Goal: Information Seeking & Learning: Learn about a topic

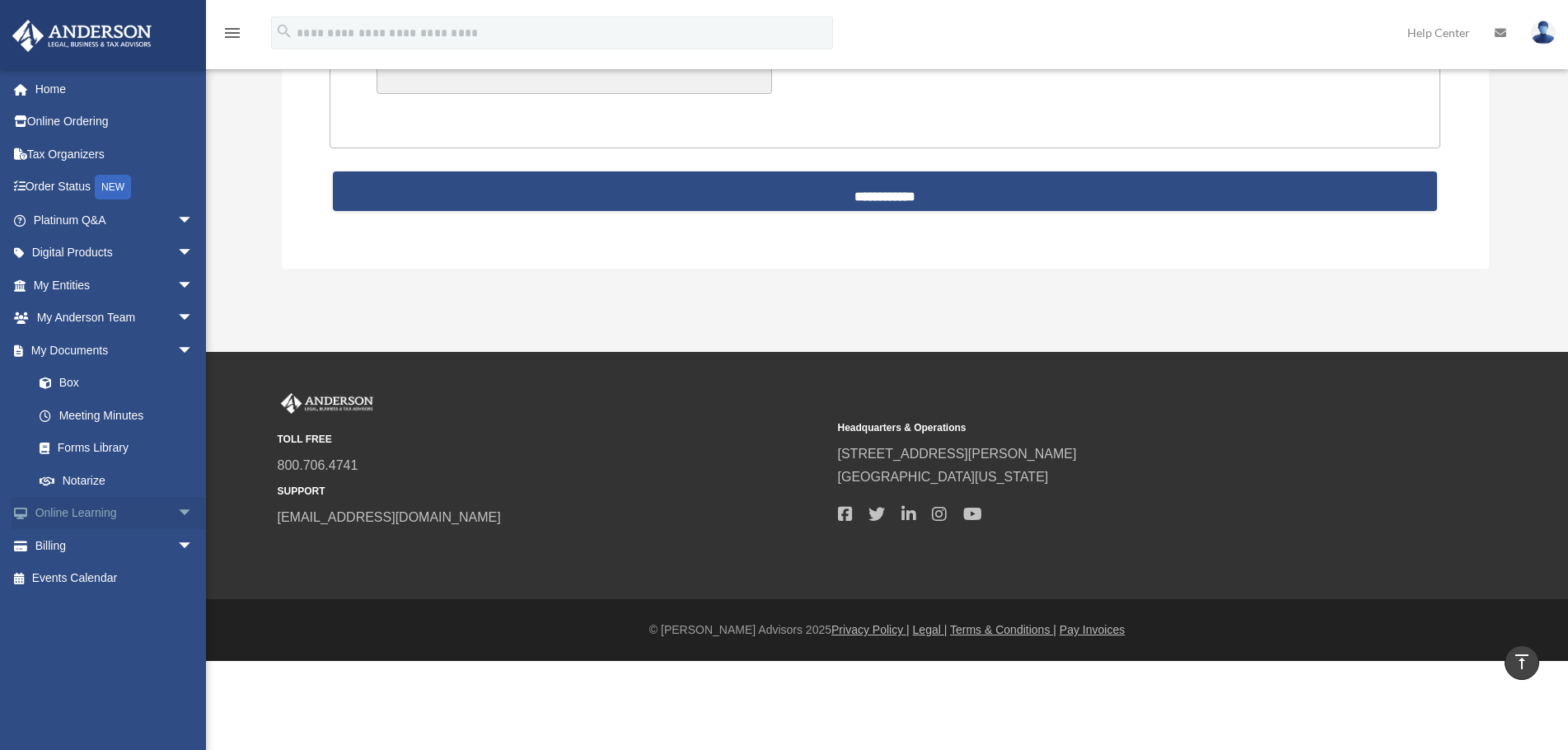
scroll to position [4160, 0]
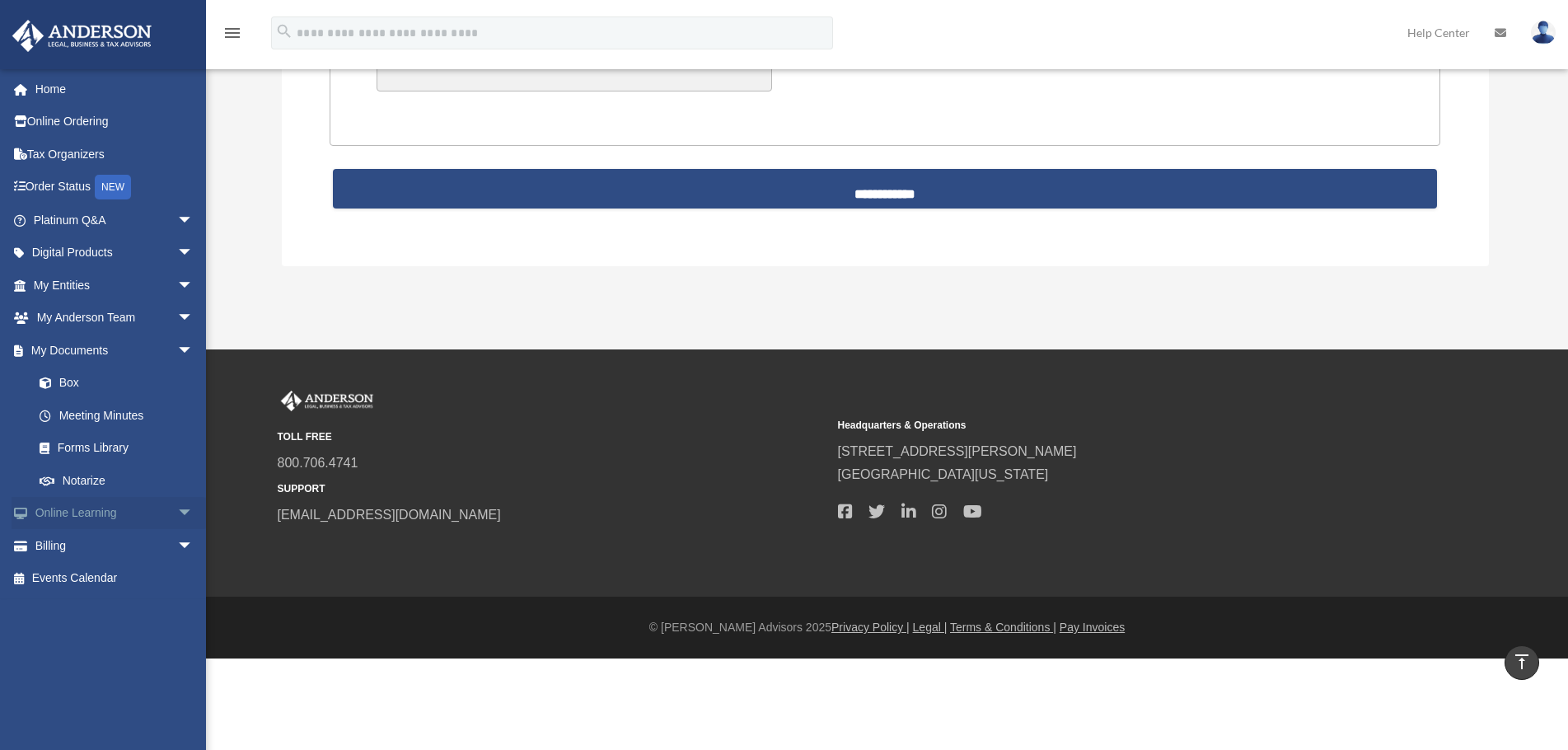
click at [178, 509] on span "arrow_drop_down" at bounding box center [194, 513] width 33 height 34
click at [178, 644] on span "arrow_drop_down" at bounding box center [194, 644] width 33 height 34
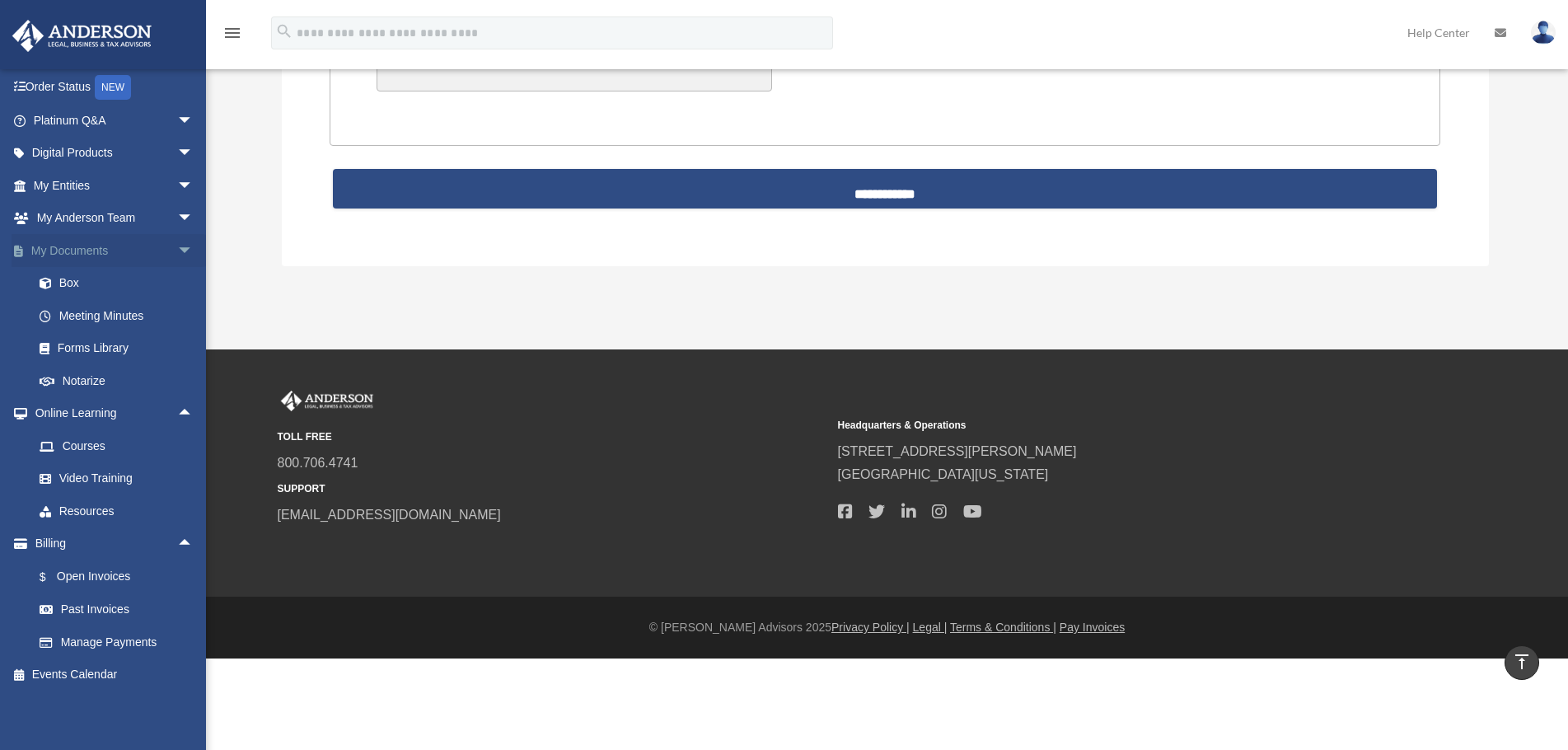
scroll to position [0, 0]
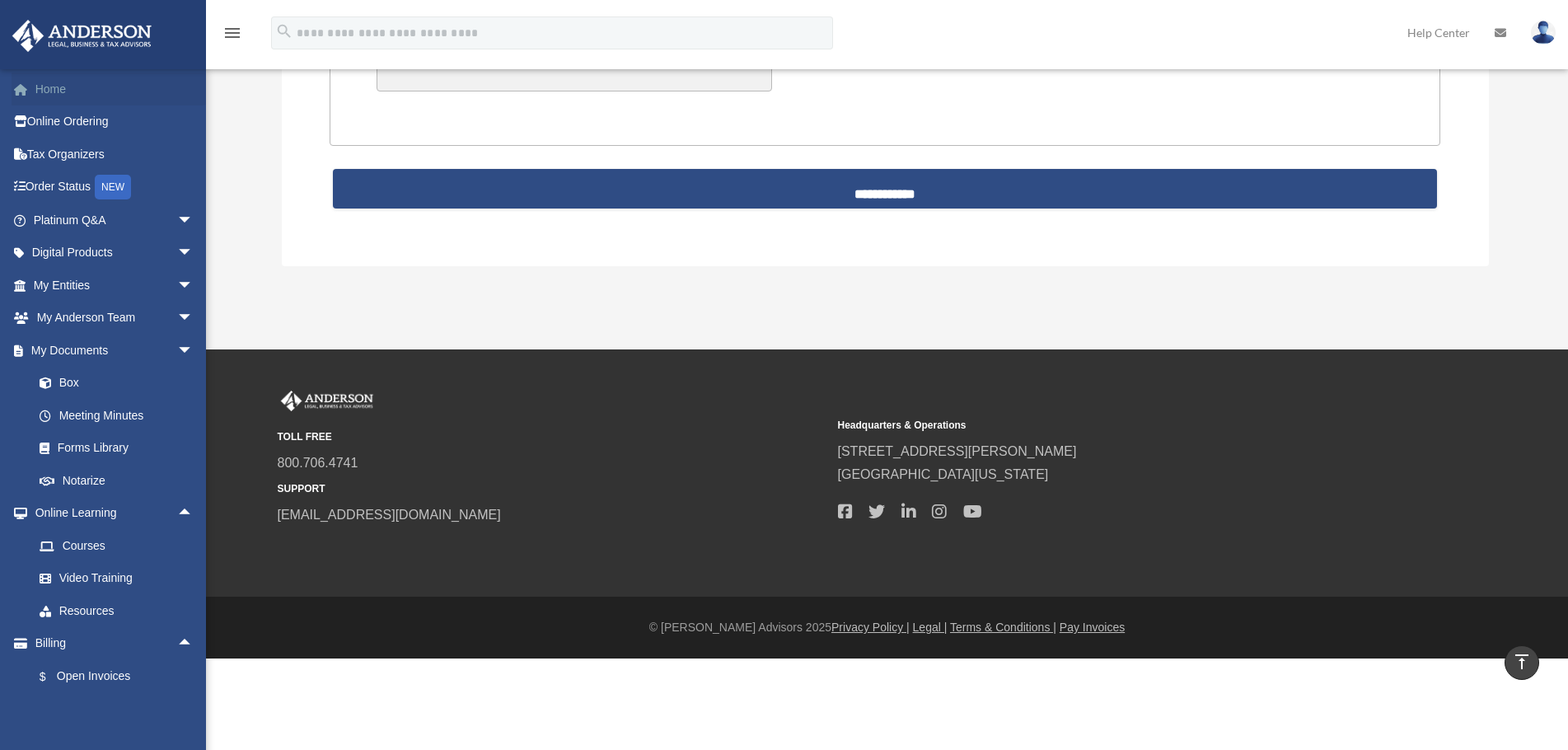
click at [55, 87] on link "Home" at bounding box center [115, 89] width 207 height 33
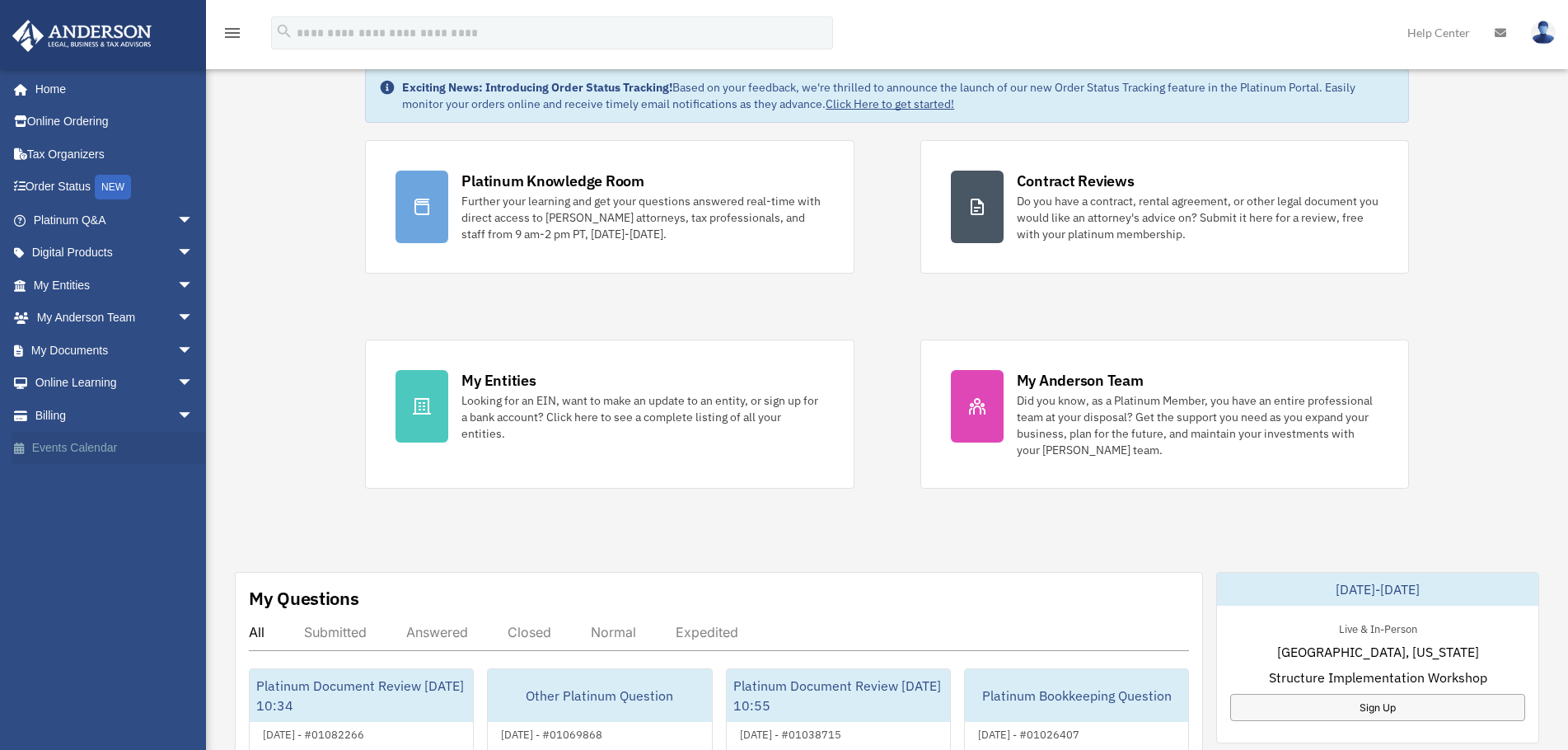
scroll to position [82, 0]
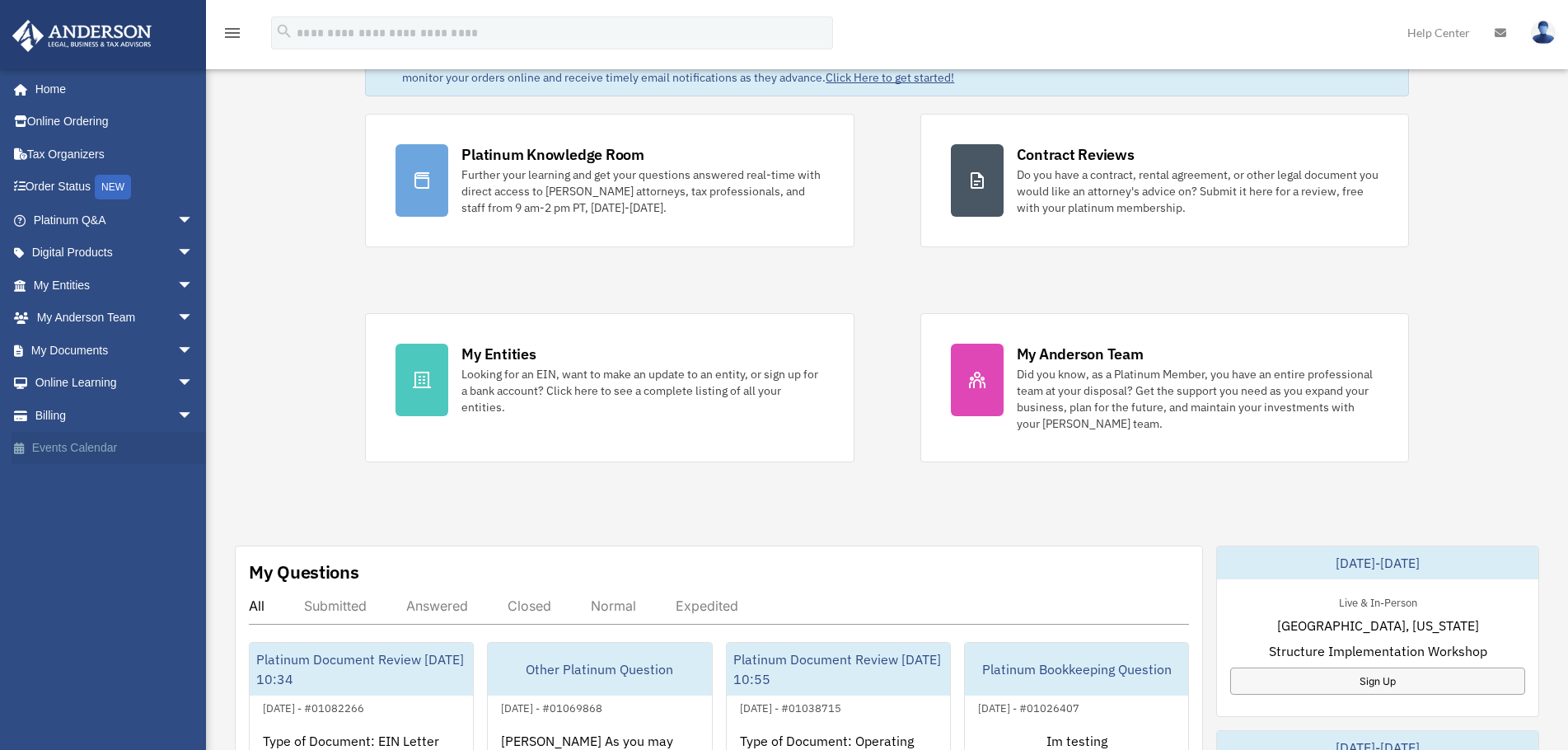
click at [84, 450] on link "Events Calendar" at bounding box center [115, 449] width 207 height 33
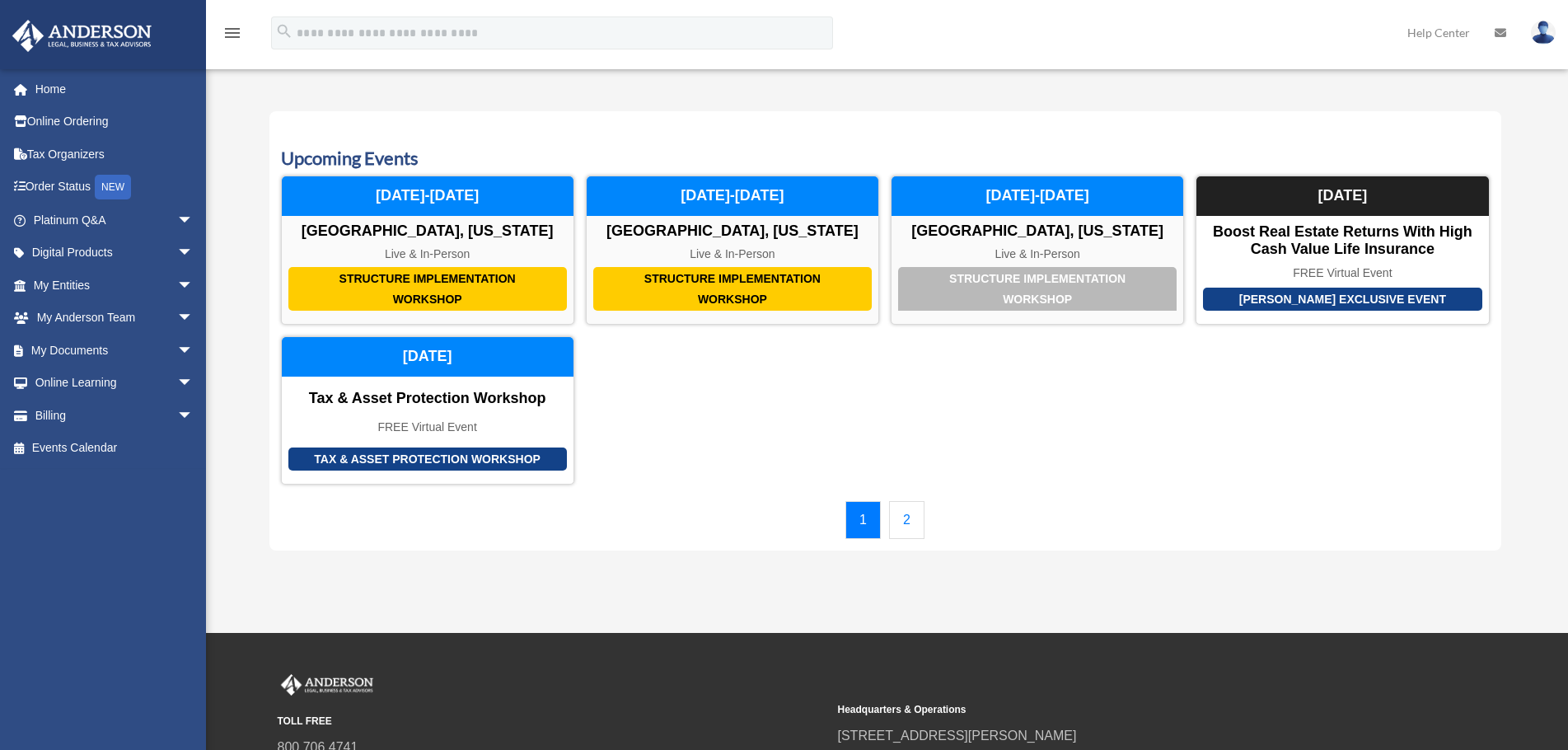
click at [899, 527] on link "2" at bounding box center [906, 520] width 35 height 38
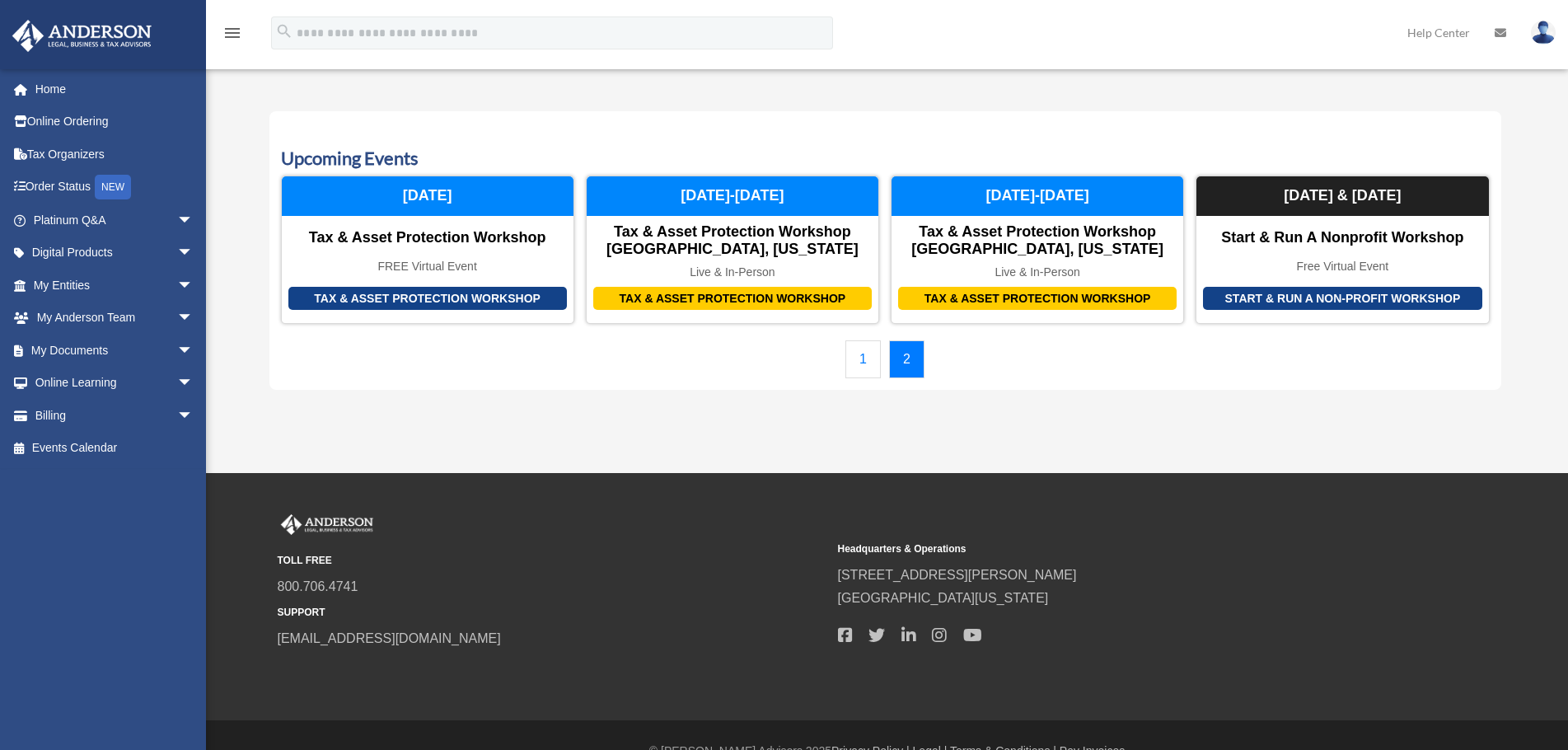
click at [863, 366] on link "1" at bounding box center [864, 359] width 35 height 38
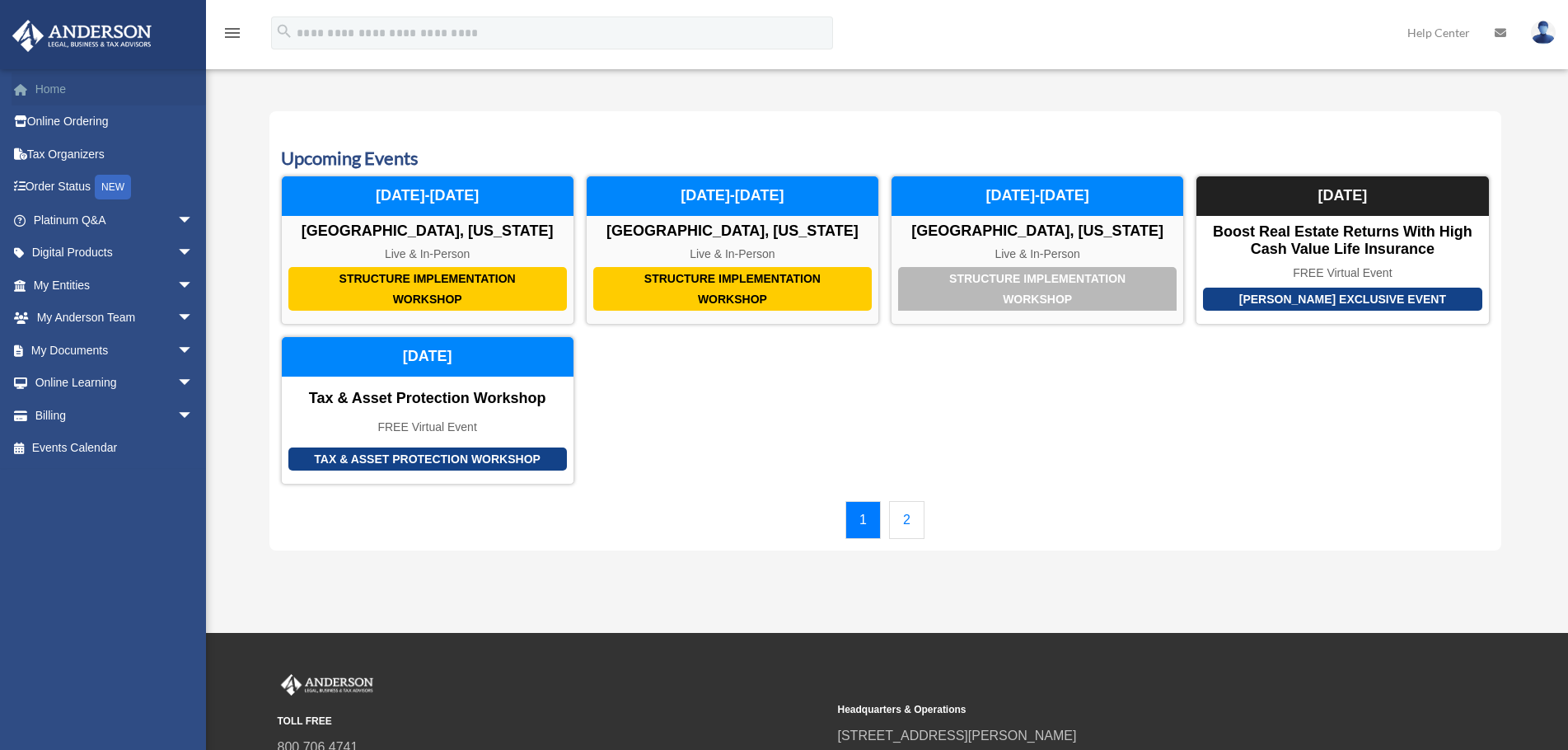
click at [63, 99] on link "Home" at bounding box center [115, 89] width 207 height 33
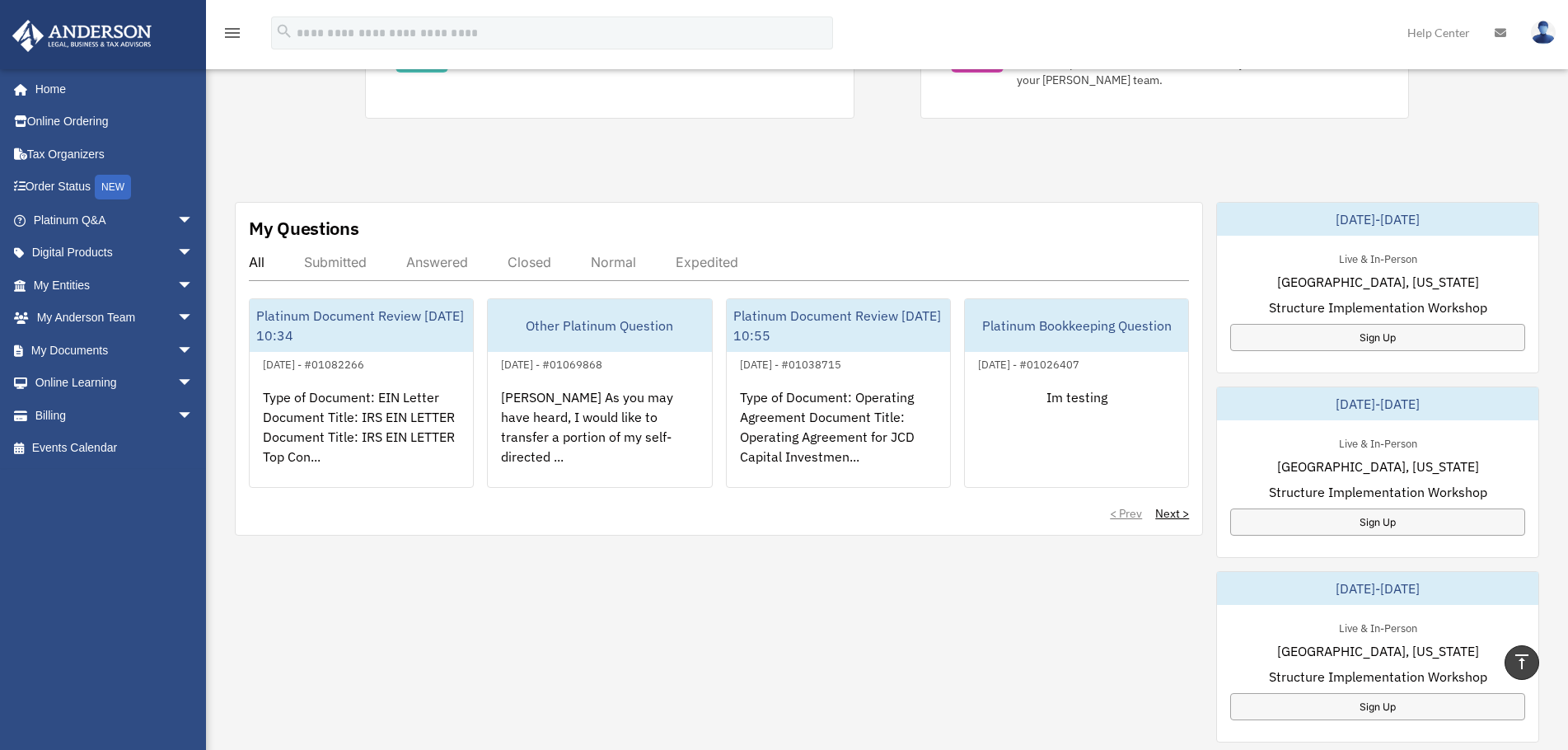
scroll to position [412, 0]
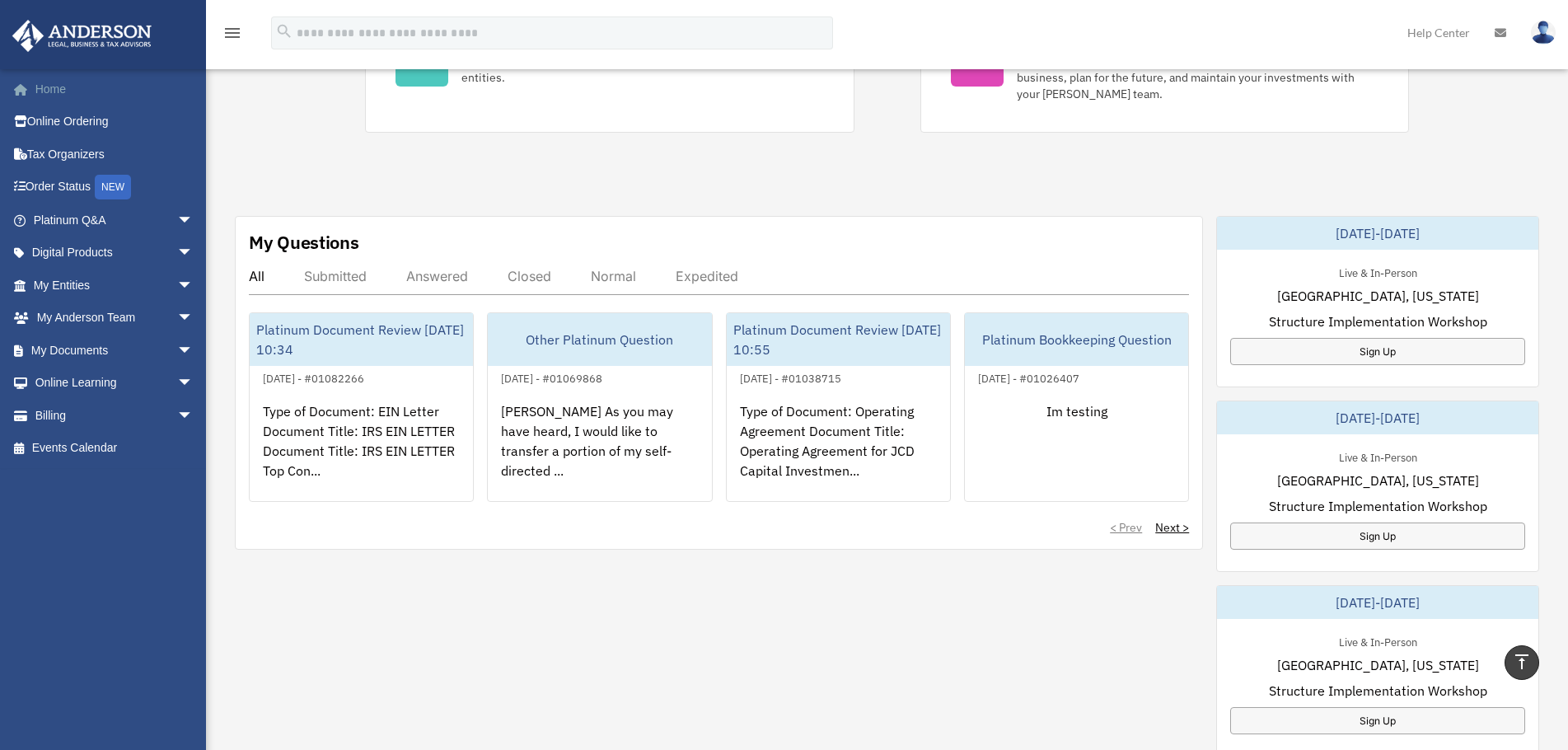
click at [54, 83] on link "Home" at bounding box center [115, 89] width 207 height 33
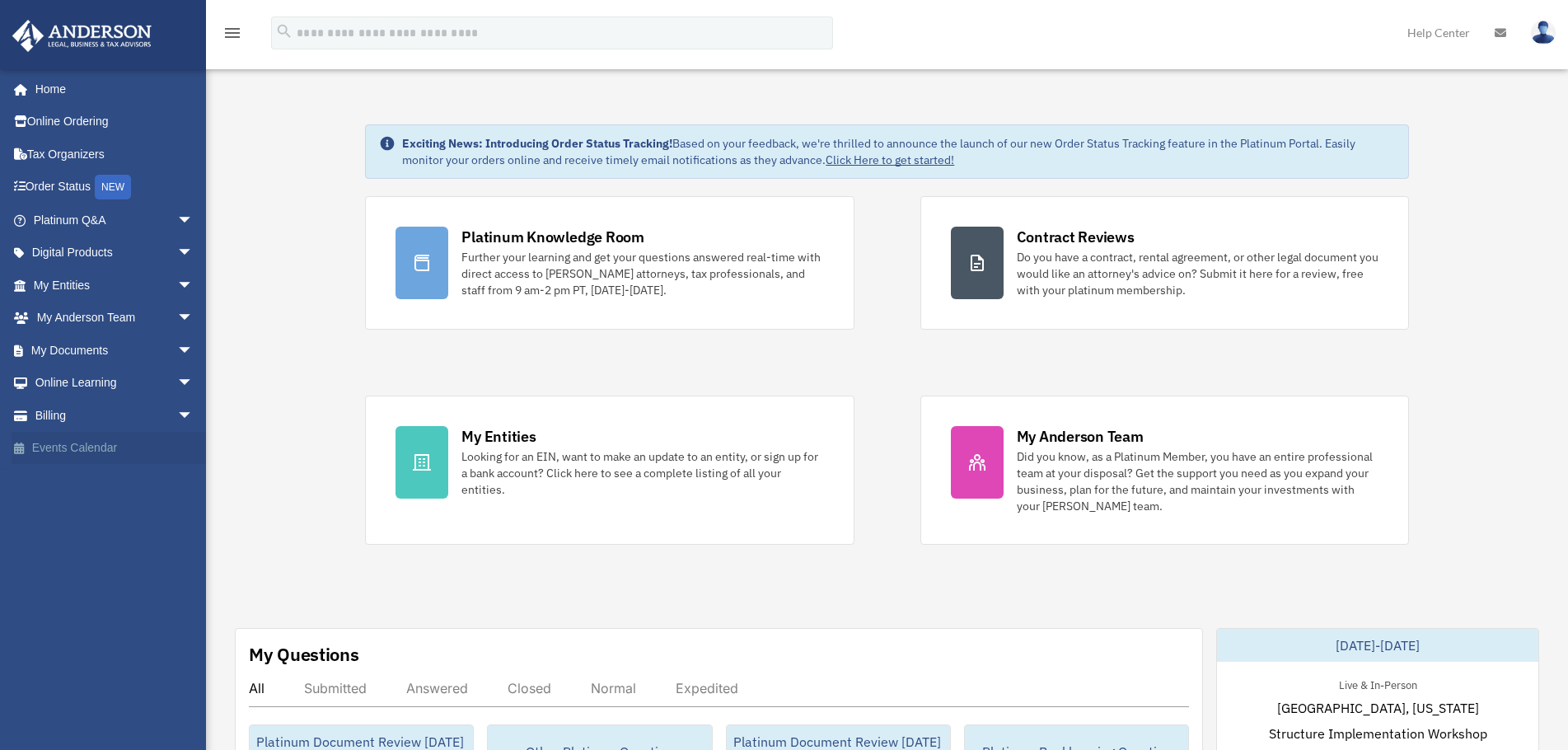
click at [93, 444] on link "Events Calendar" at bounding box center [115, 449] width 207 height 33
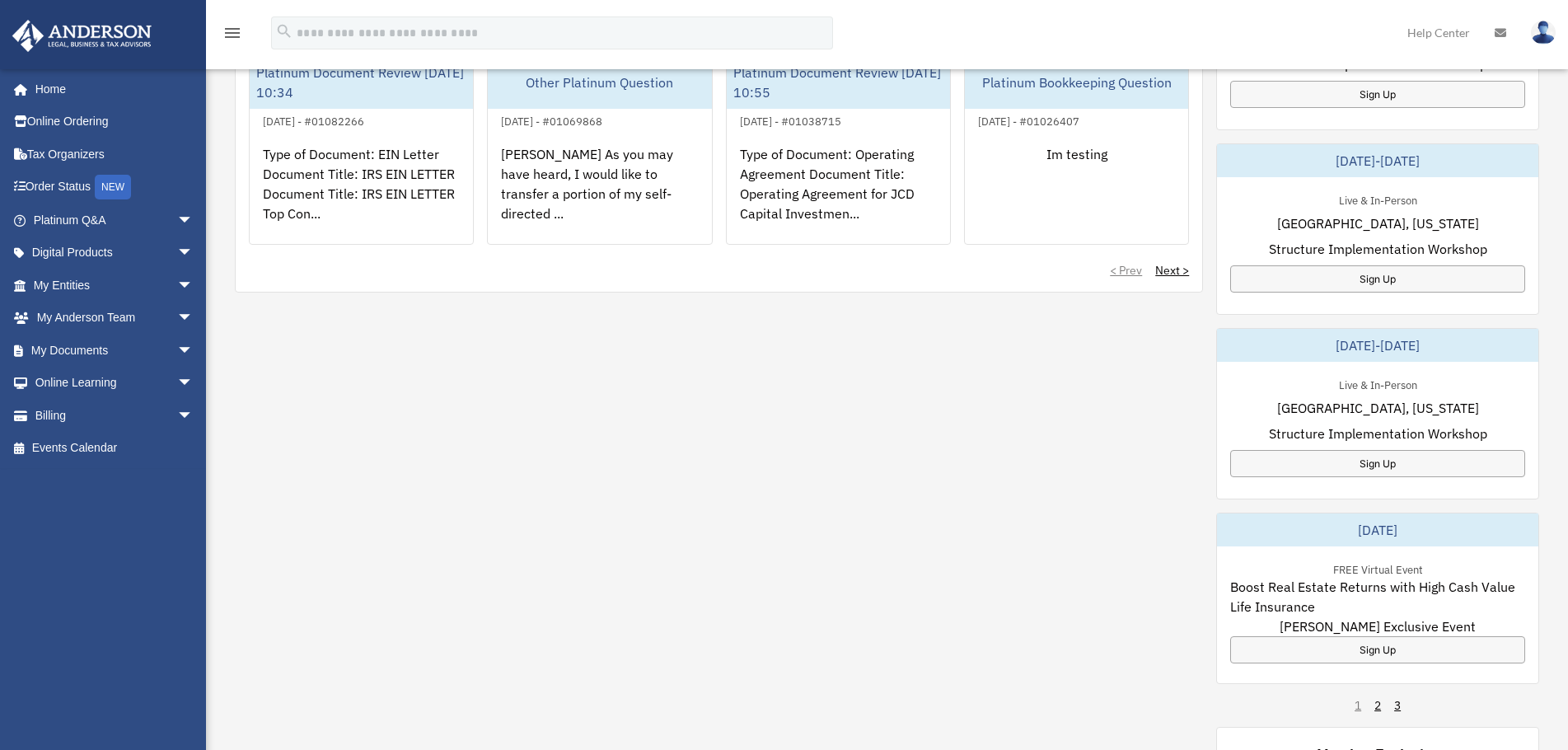
scroll to position [741, 0]
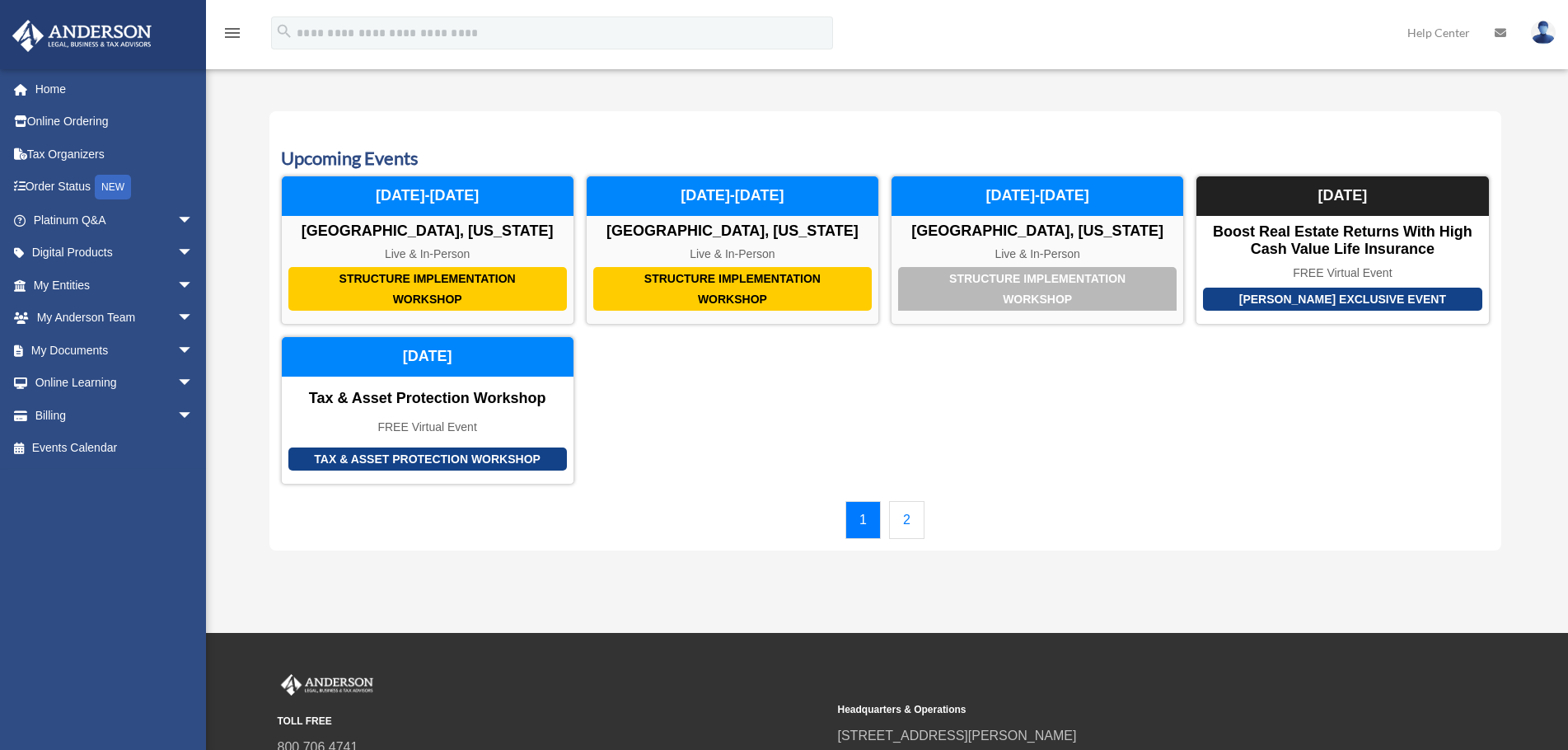
click at [904, 520] on link "2" at bounding box center [906, 520] width 35 height 38
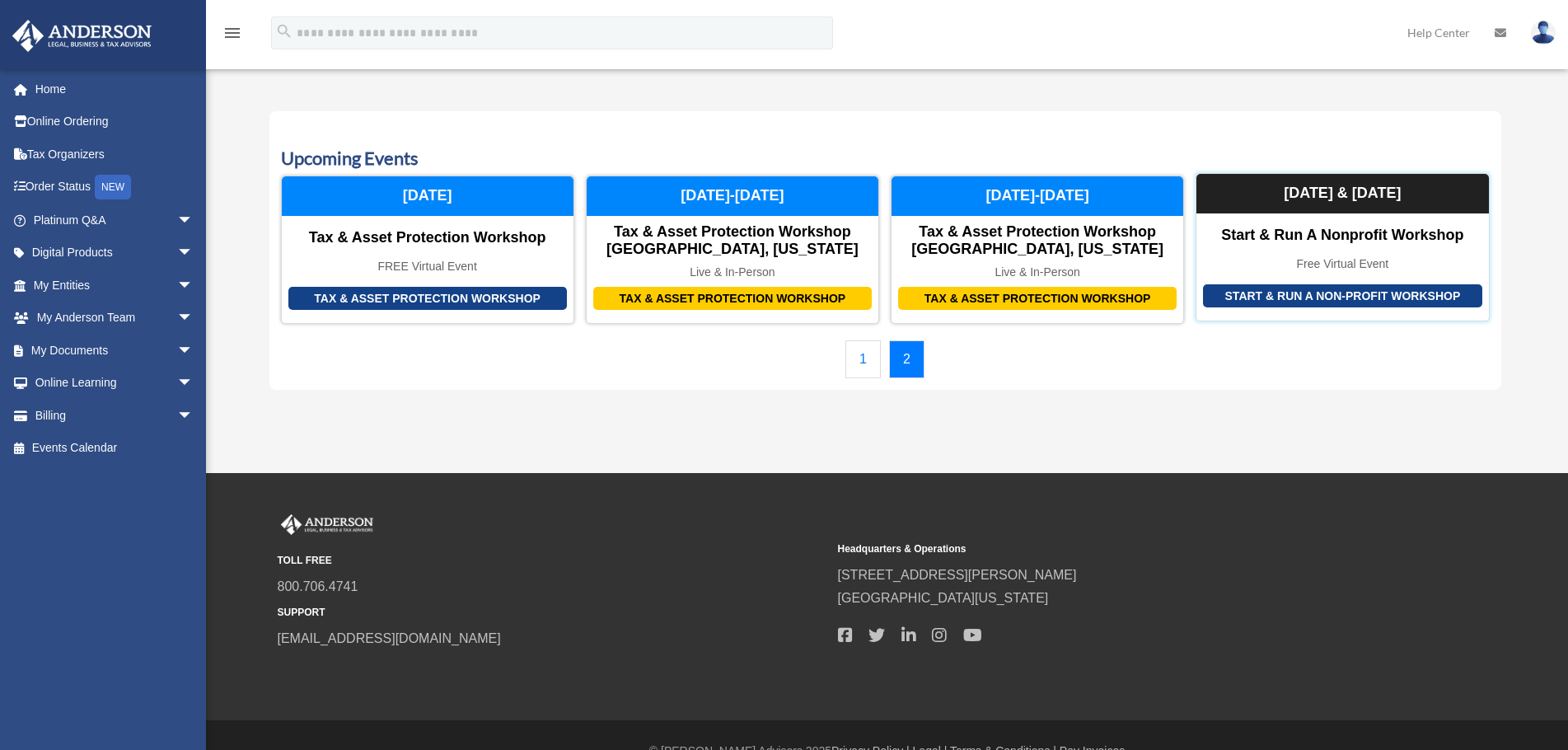
click at [1382, 233] on div "Start & Run a Nonprofit Workshop" at bounding box center [1342, 235] width 292 height 19
